Goal: Task Accomplishment & Management: Complete application form

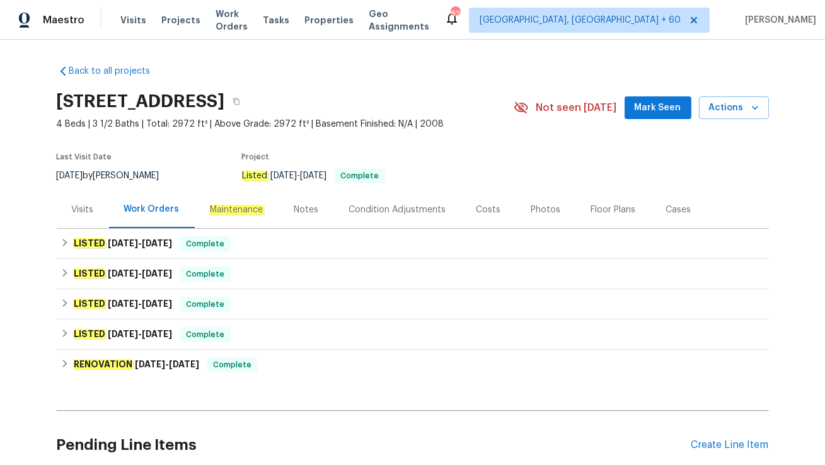
click at [74, 212] on div "Visits" at bounding box center [83, 209] width 22 height 13
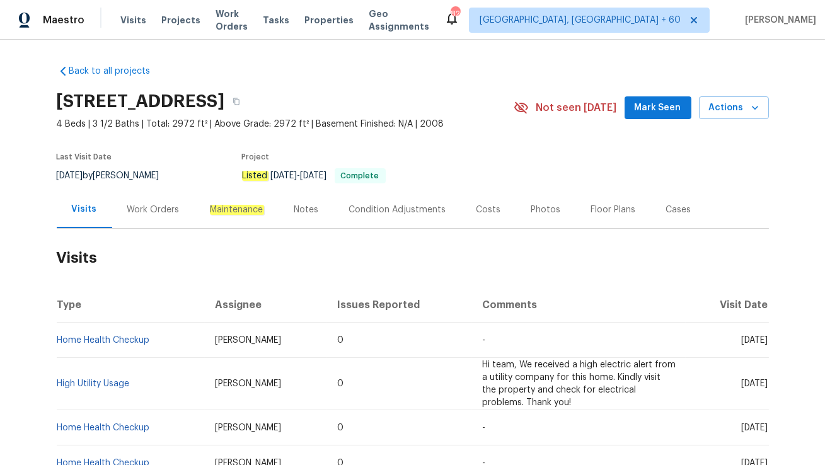
click at [144, 209] on div "Work Orders" at bounding box center [153, 209] width 52 height 13
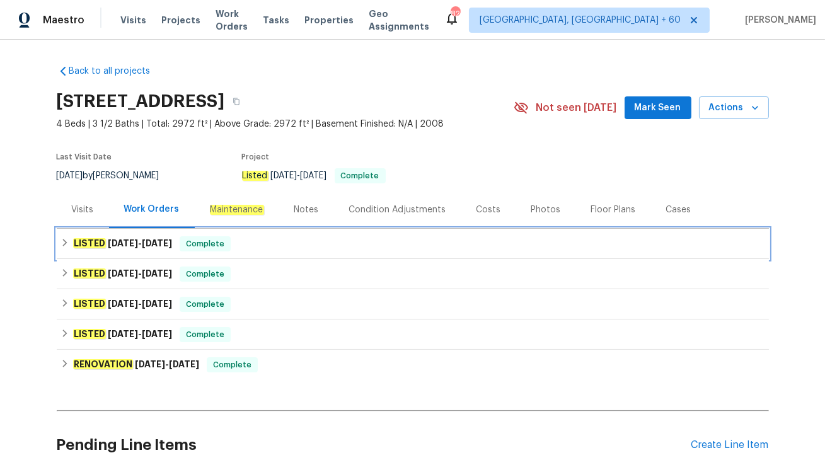
click at [208, 243] on span "Complete" at bounding box center [205, 244] width 49 height 13
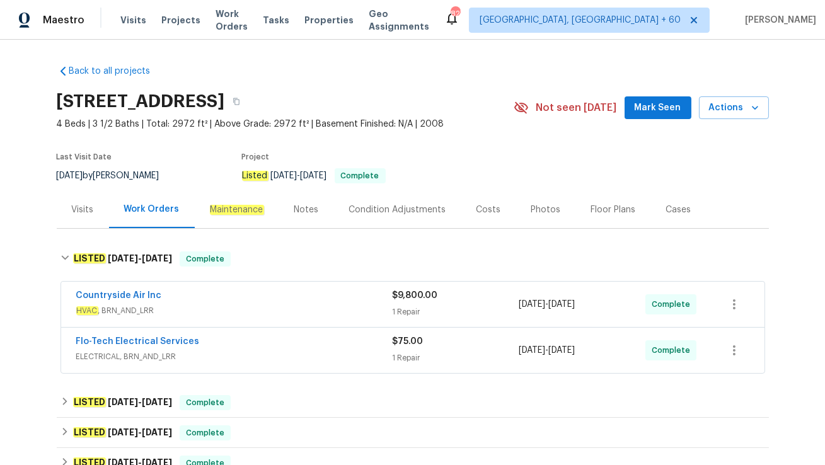
click at [225, 361] on span "ELECTRICAL, BRN_AND_LRR" at bounding box center [234, 356] width 316 height 13
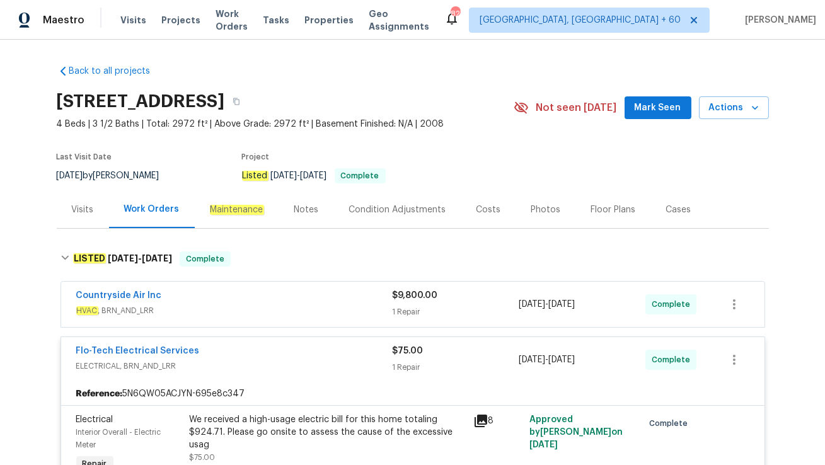
click at [241, 302] on div "Countryside Air Inc" at bounding box center [234, 296] width 316 height 15
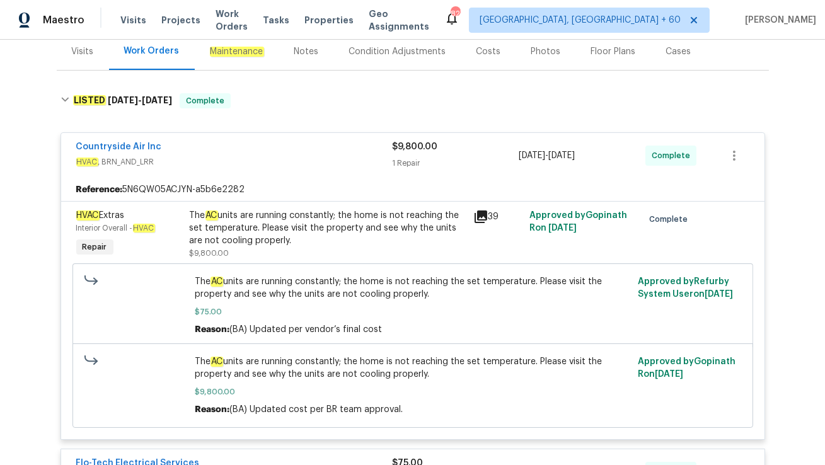
scroll to position [120, 0]
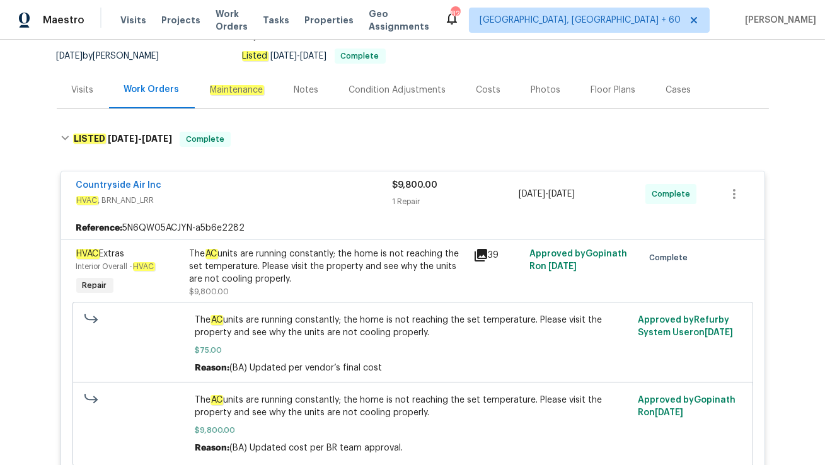
click at [89, 105] on div "Visits" at bounding box center [83, 89] width 52 height 37
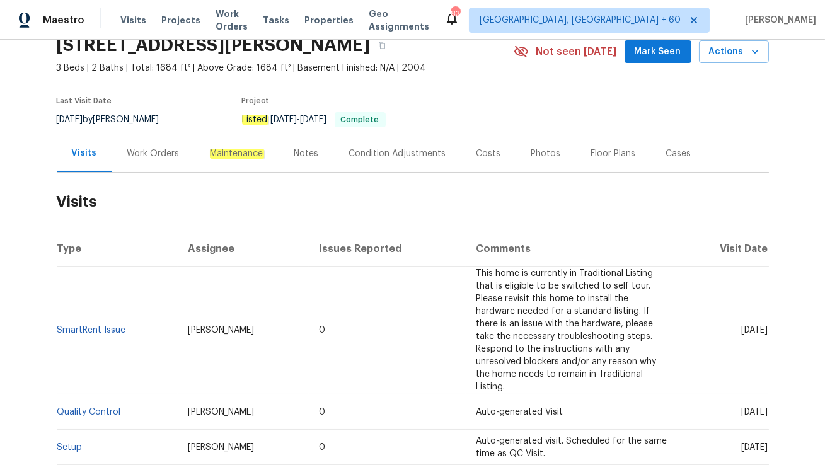
scroll to position [63, 0]
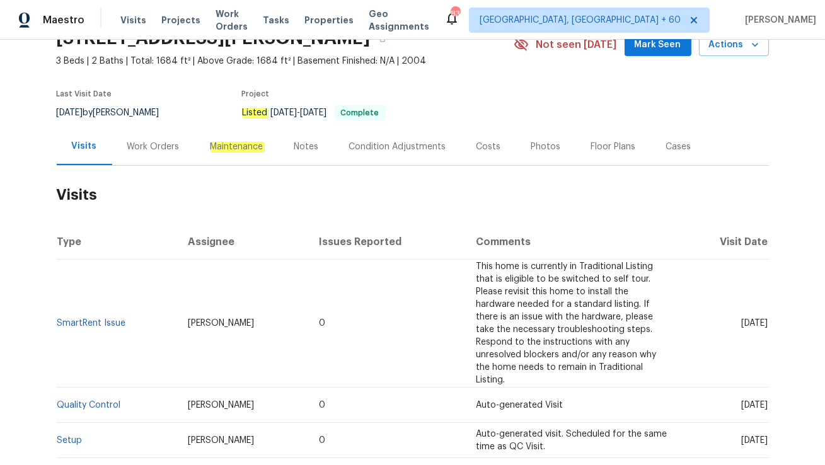
click at [132, 151] on div "Work Orders" at bounding box center [153, 146] width 52 height 13
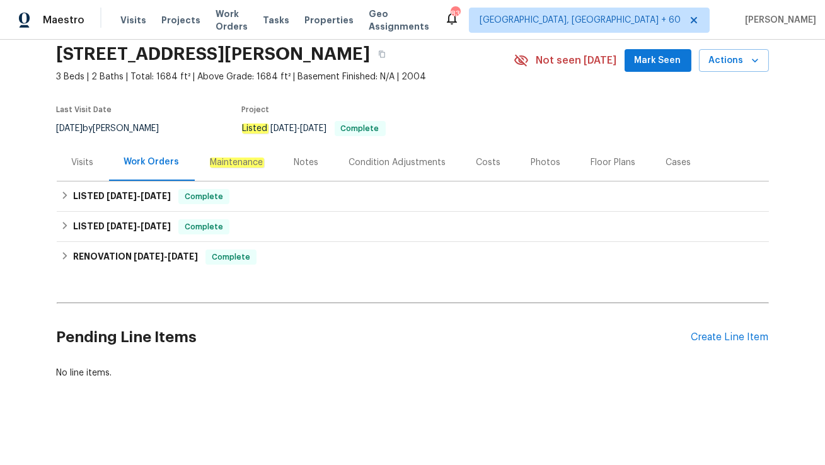
scroll to position [47, 0]
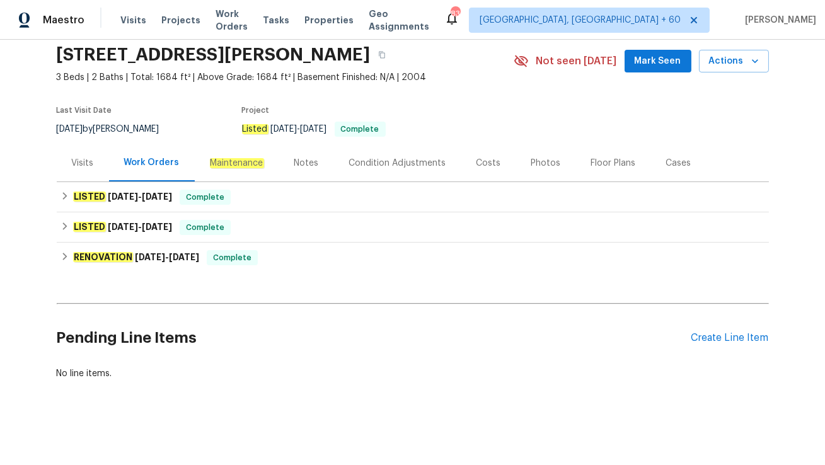
click at [75, 162] on div "Visits" at bounding box center [83, 163] width 22 height 13
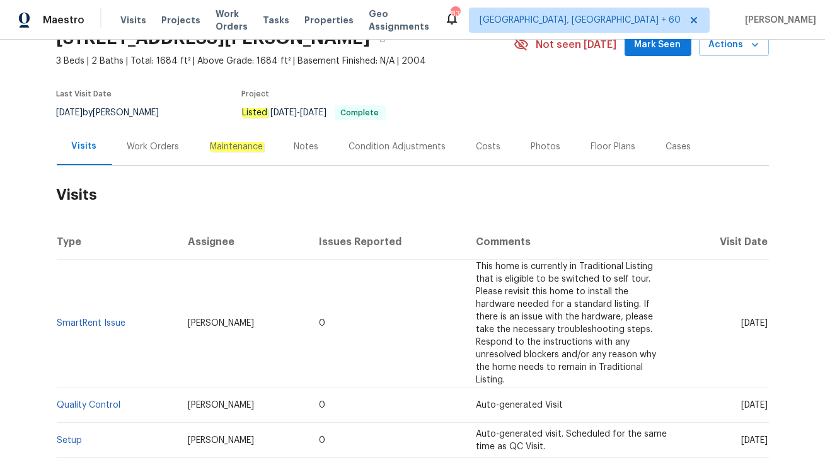
click at [161, 150] on div "Work Orders" at bounding box center [153, 146] width 52 height 13
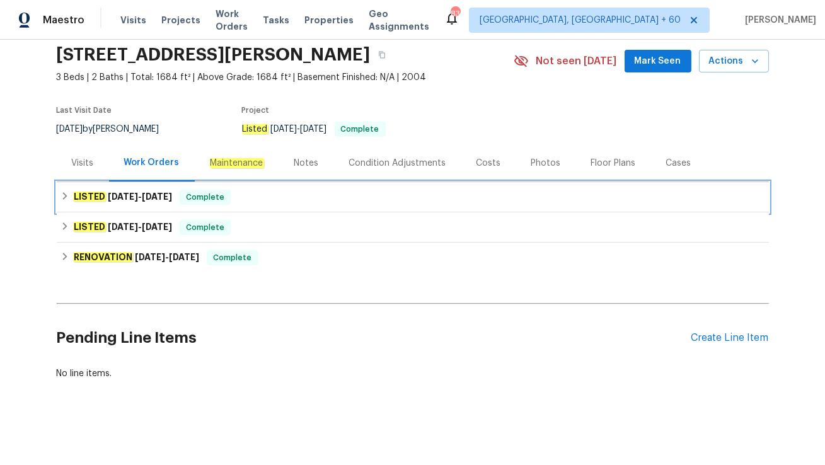
click at [203, 207] on div "LISTED [DATE] - [DATE] Complete" at bounding box center [413, 197] width 712 height 30
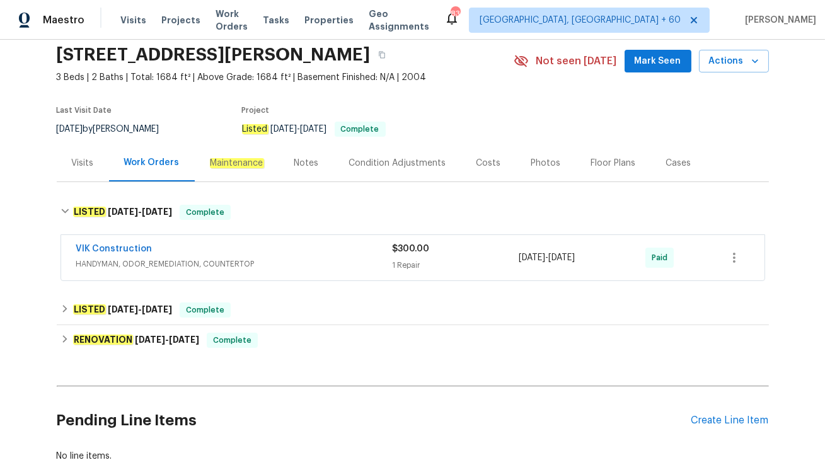
click at [239, 251] on div "VIK Construction" at bounding box center [234, 250] width 316 height 15
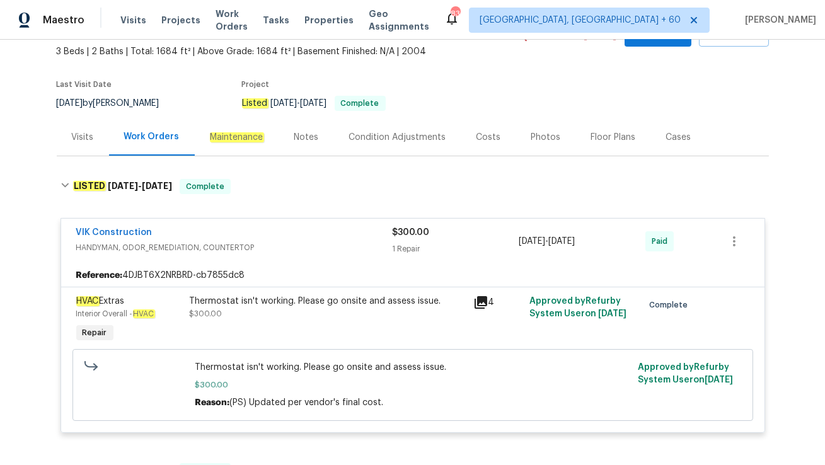
scroll to position [79, 0]
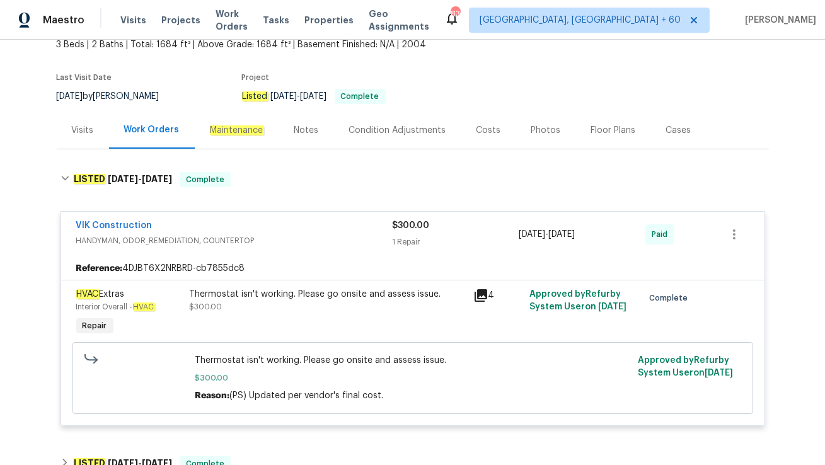
click at [73, 125] on div "Visits" at bounding box center [83, 130] width 22 height 13
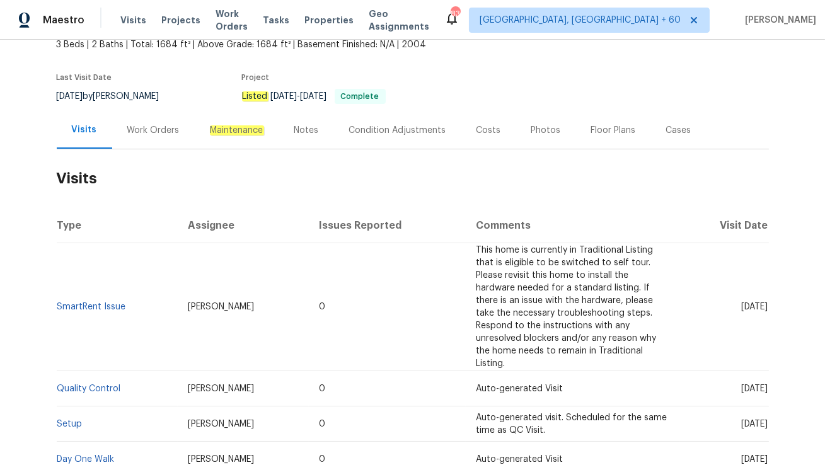
click at [668, 124] on div "Cases" at bounding box center [678, 130] width 25 height 13
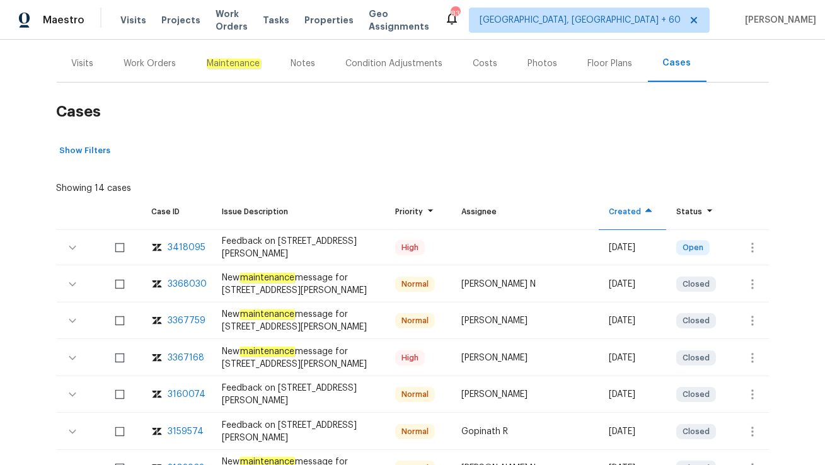
scroll to position [159, 0]
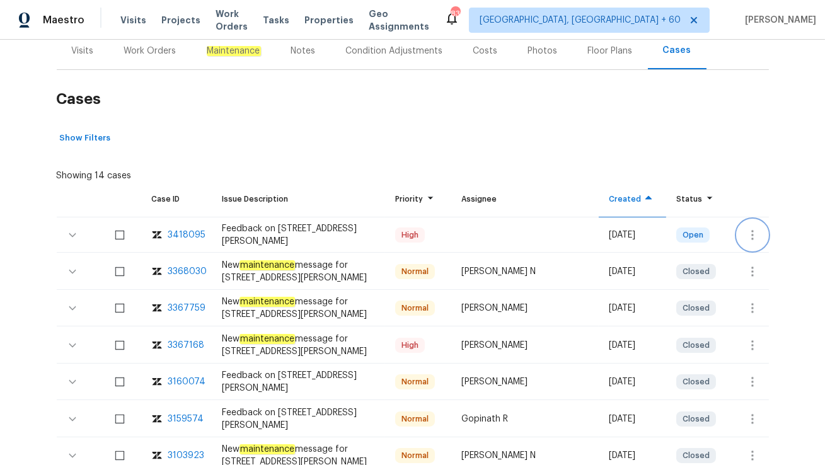
click at [745, 235] on icon "button" at bounding box center [752, 234] width 15 height 15
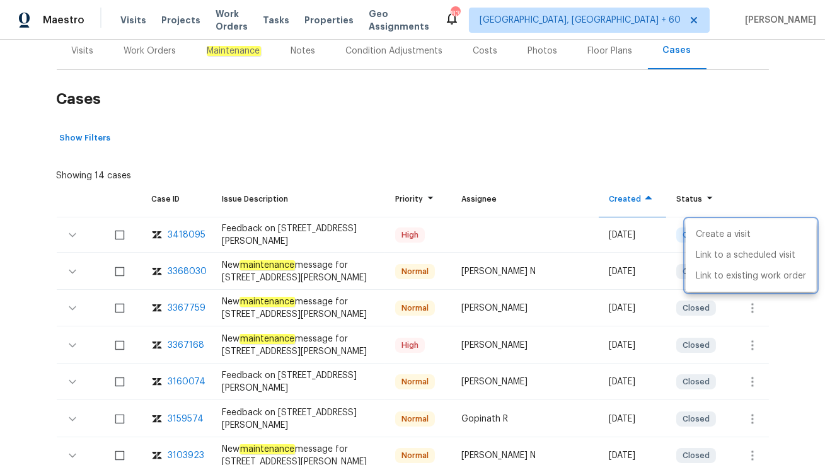
click at [746, 218] on div at bounding box center [412, 232] width 825 height 465
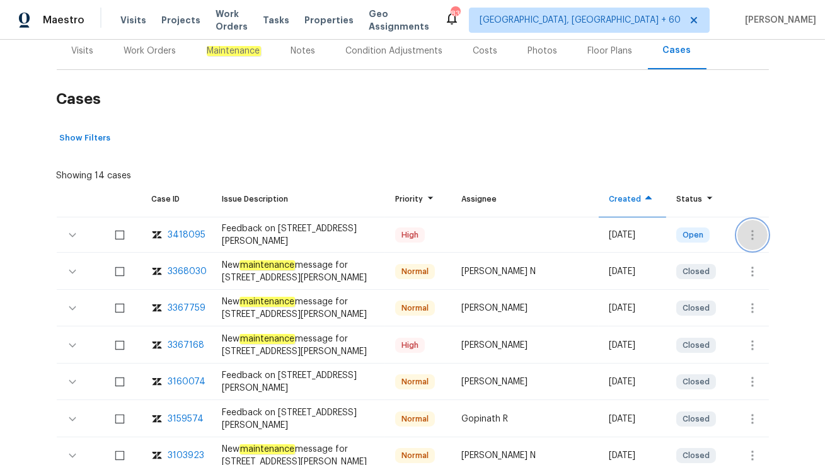
click at [744, 232] on button "button" at bounding box center [752, 235] width 30 height 30
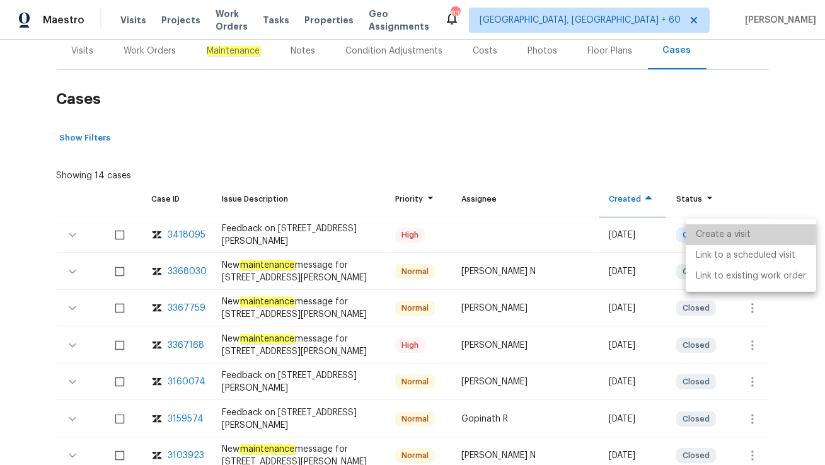
click at [744, 232] on li "Create a visit" at bounding box center [750, 234] width 130 height 21
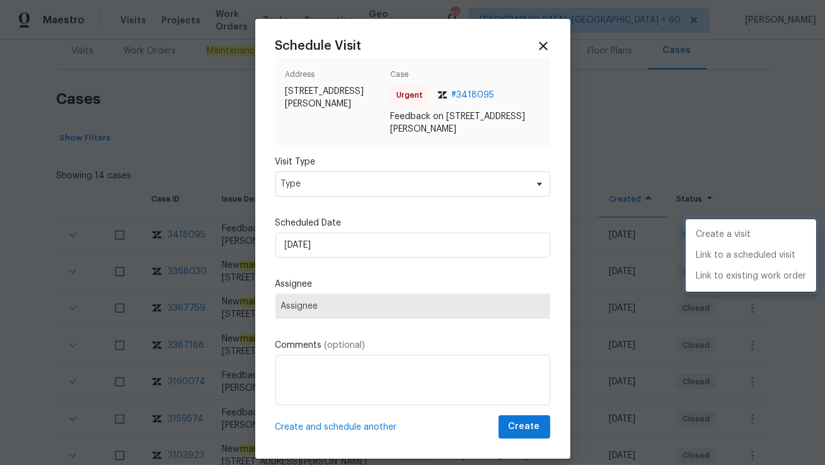
click at [321, 173] on div at bounding box center [412, 232] width 825 height 465
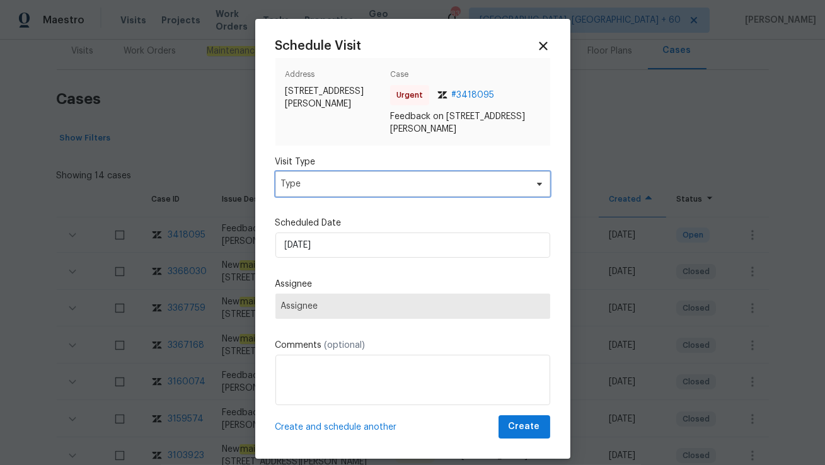
click at [321, 186] on span "Type" at bounding box center [403, 184] width 245 height 13
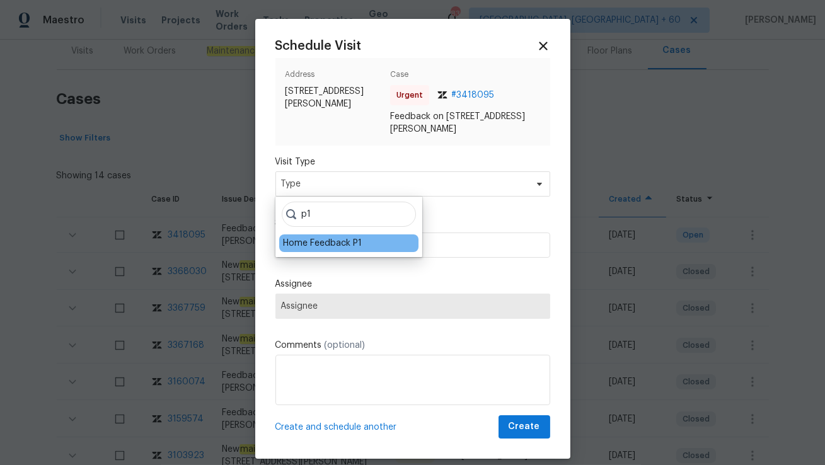
type input "p1"
click at [304, 245] on div "Home Feedback P1" at bounding box center [322, 243] width 79 height 13
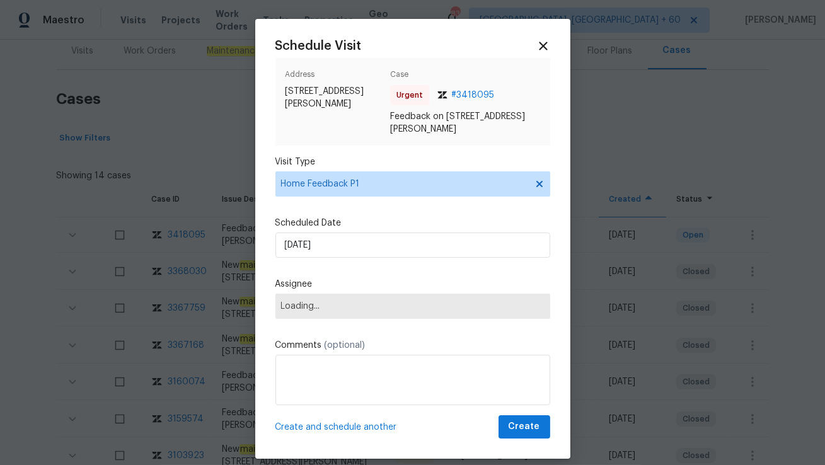
click at [307, 216] on div "Schedule Visit Address 117 Dark Wood Ct, Woodruff, SC 29388 Case Urgent # 34180…" at bounding box center [412, 238] width 275 height 399
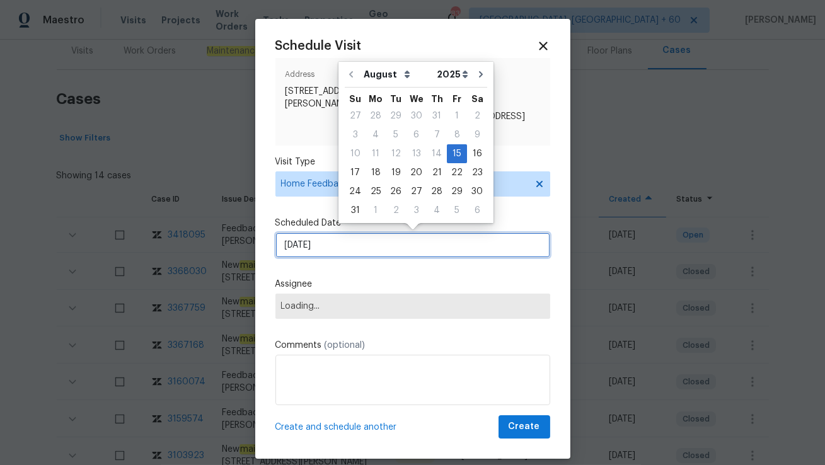
click at [307, 253] on input "15/08/2025" at bounding box center [412, 244] width 275 height 25
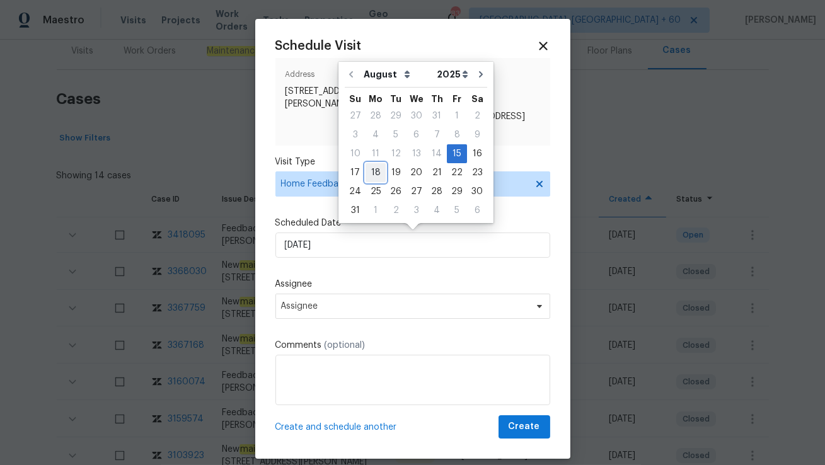
click at [370, 173] on div "18" at bounding box center [375, 173] width 20 height 18
type input "18/08/2025"
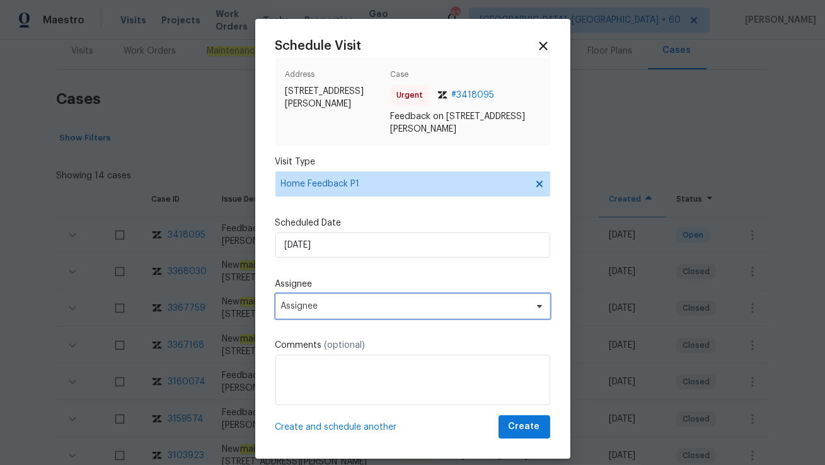
click at [324, 306] on span "Assignee" at bounding box center [404, 306] width 247 height 10
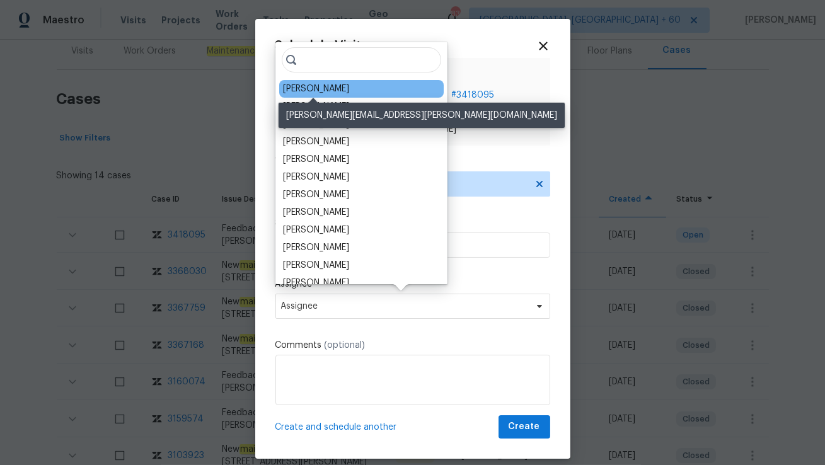
click at [311, 88] on div "William Bynum" at bounding box center [316, 89] width 66 height 13
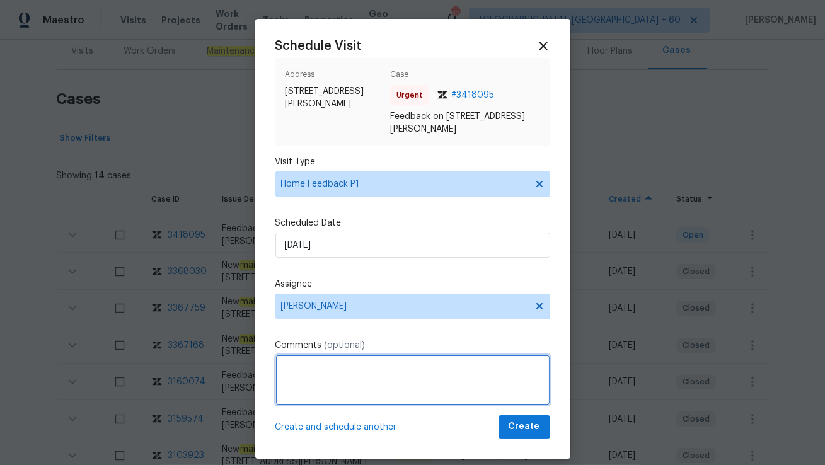
click at [326, 369] on textarea at bounding box center [412, 380] width 275 height 50
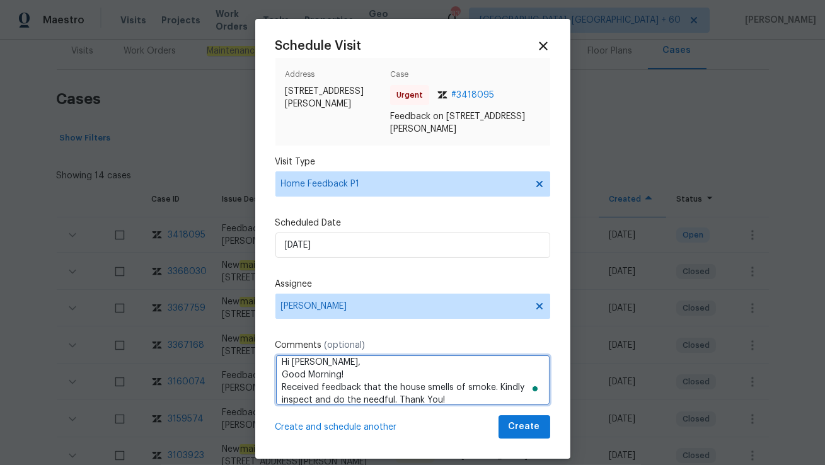
type textarea "Hi William, Good Morning! Received feedback that the house smells of smoke. Kin…"
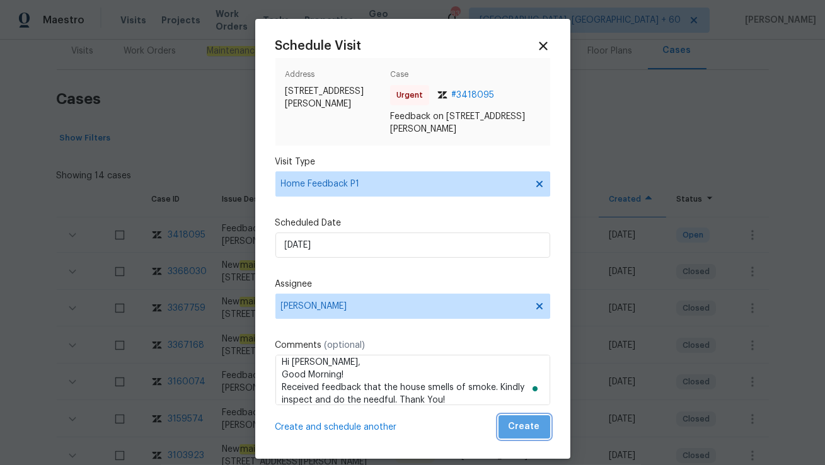
click at [529, 433] on span "Create" at bounding box center [524, 427] width 32 height 16
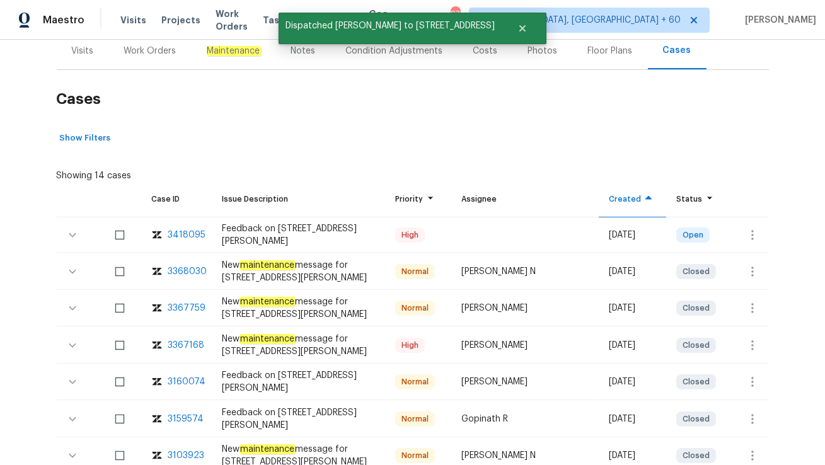
scroll to position [59, 0]
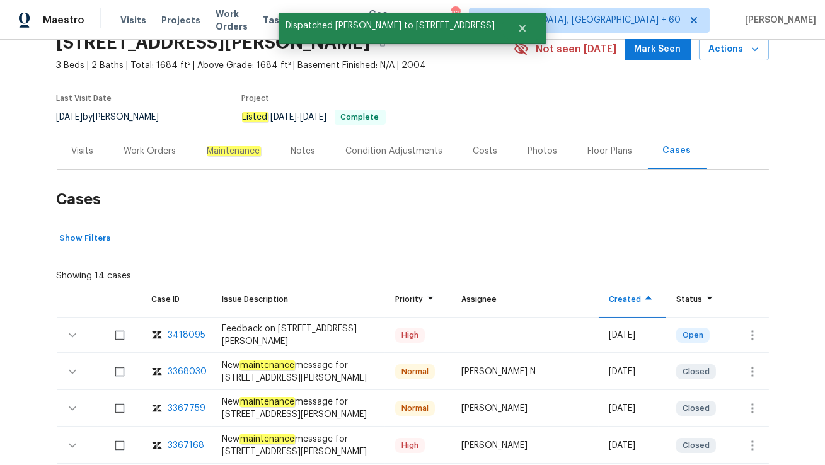
click at [86, 154] on div "Visits" at bounding box center [83, 151] width 22 height 13
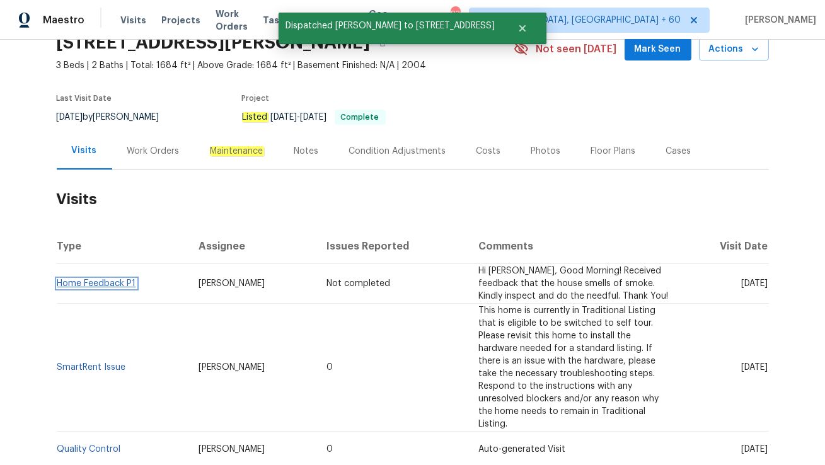
click at [127, 284] on link "Home Feedback P1" at bounding box center [96, 283] width 79 height 9
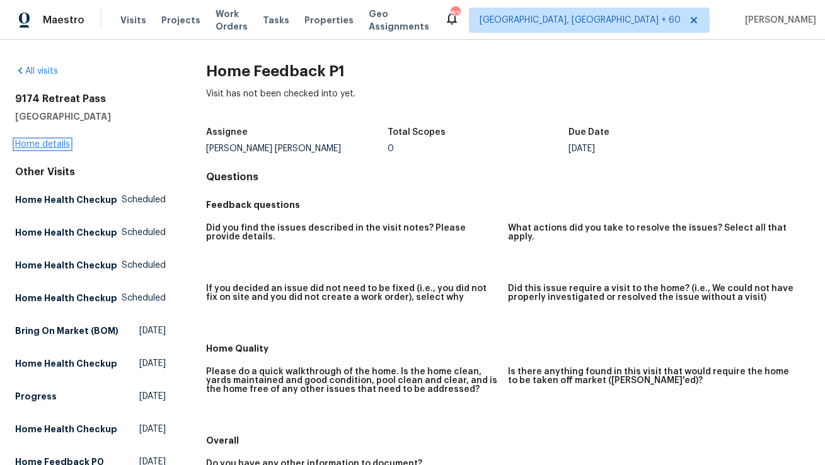
click at [56, 142] on link "Home details" at bounding box center [42, 144] width 55 height 9
